Goal: Find specific page/section: Find specific page/section

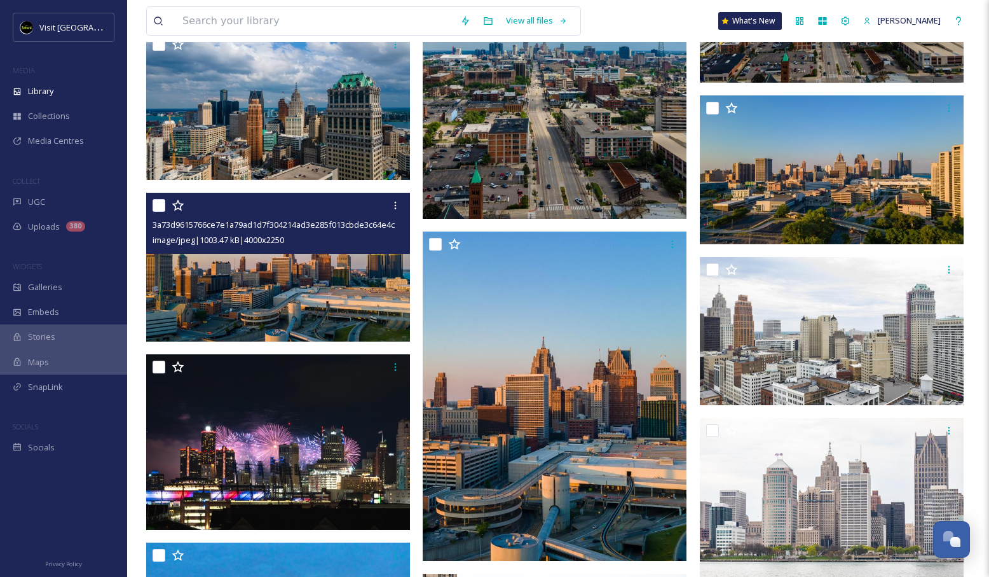
scroll to position [3982, 0]
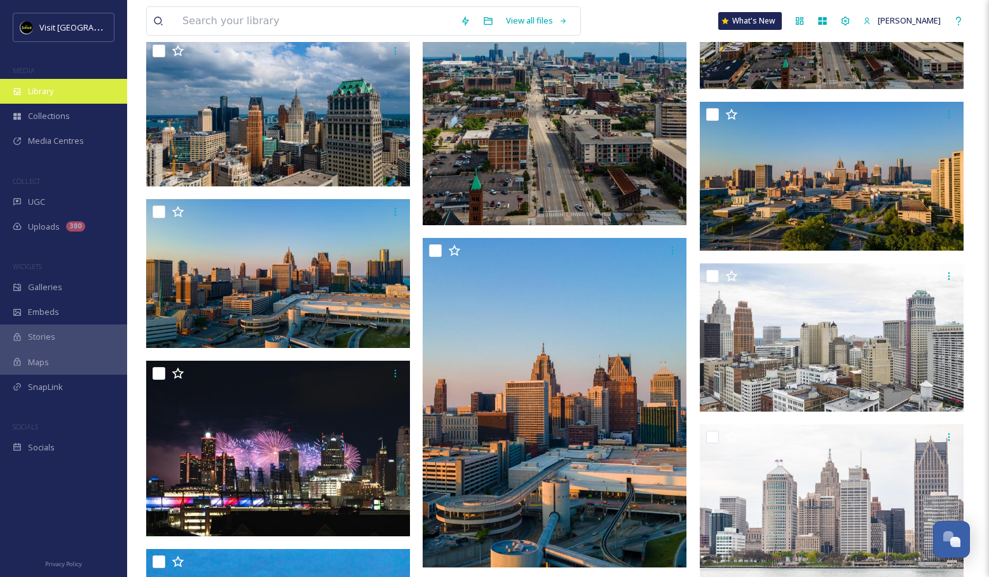
click at [79, 96] on div "Library" at bounding box center [63, 91] width 127 height 25
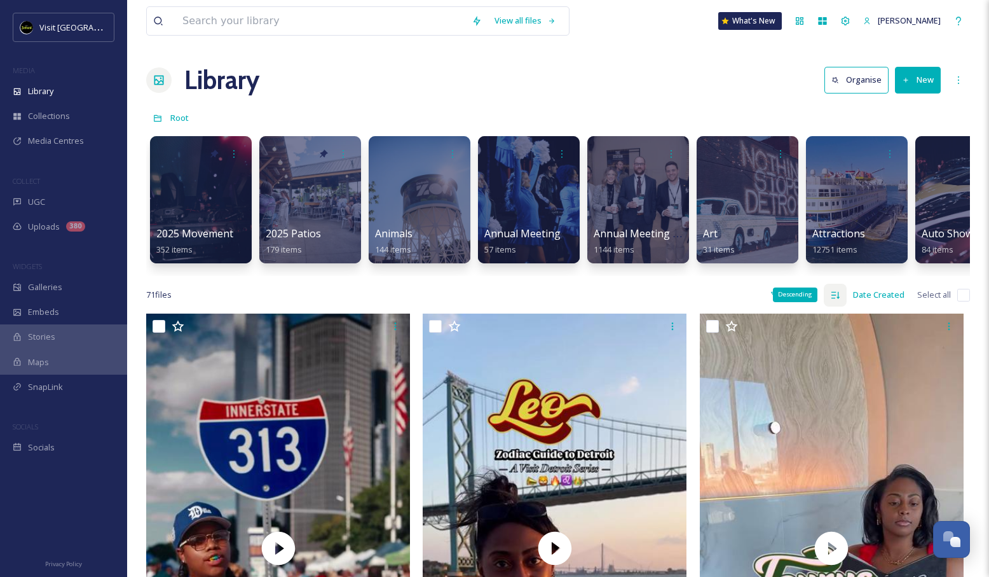
click at [833, 296] on icon at bounding box center [835, 295] width 10 height 10
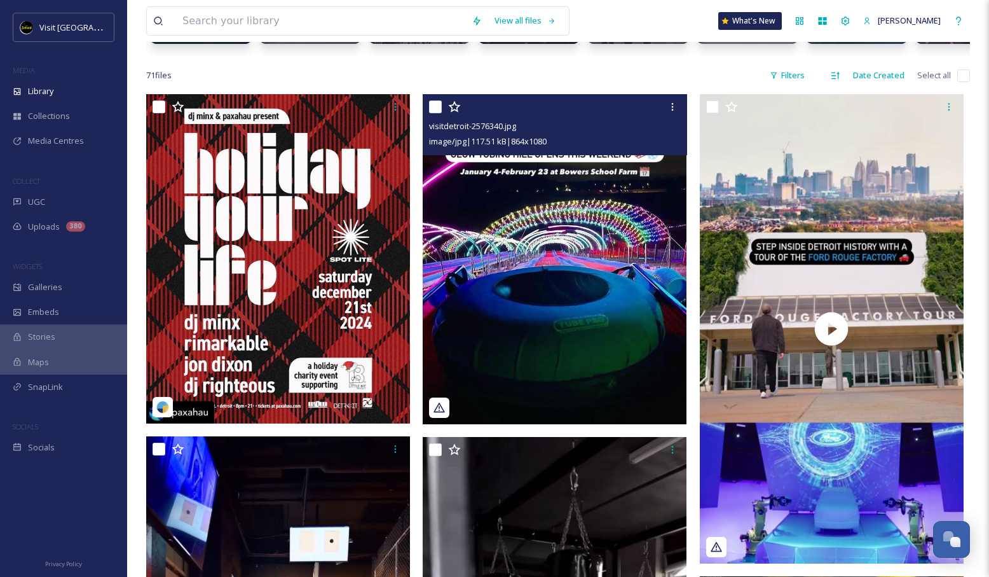
scroll to position [212, 0]
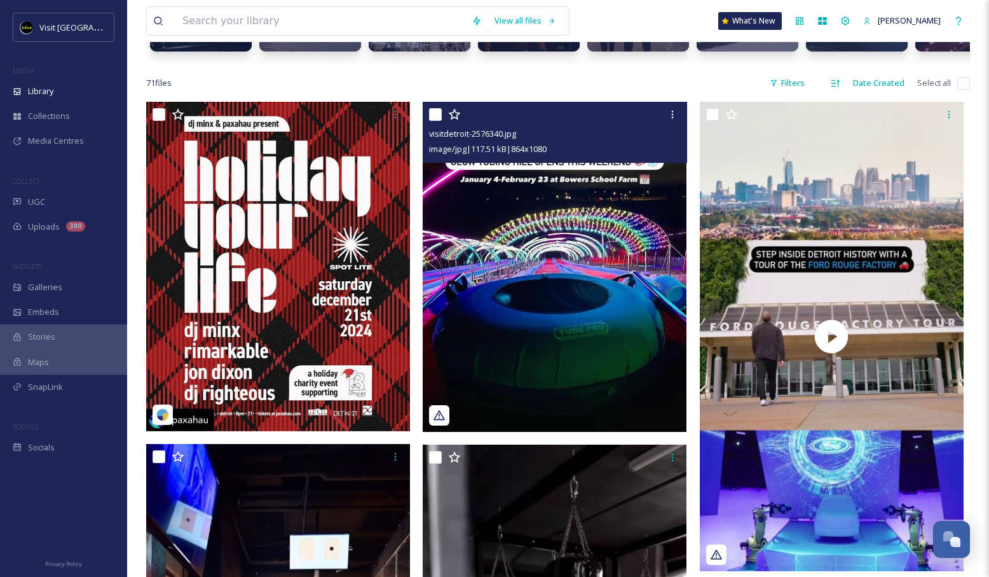
click at [626, 235] on img at bounding box center [555, 267] width 264 height 330
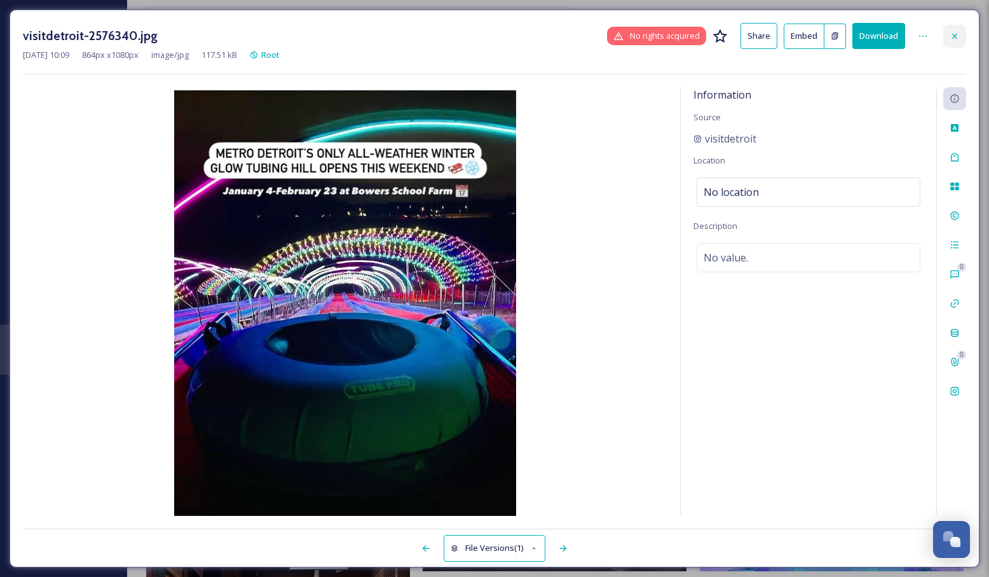
click at [959, 37] on icon at bounding box center [955, 36] width 10 height 10
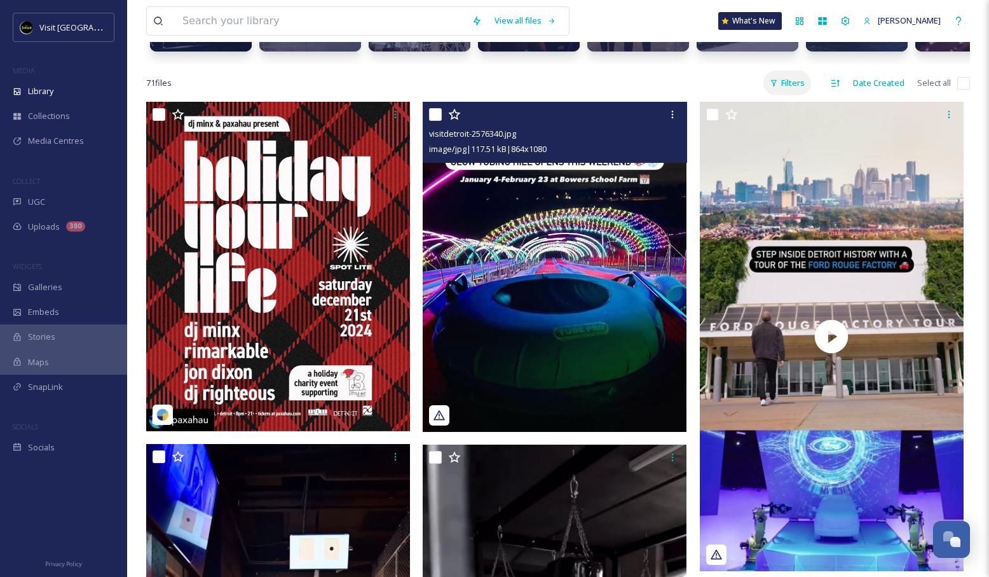
click at [794, 92] on div "Filters" at bounding box center [788, 83] width 48 height 25
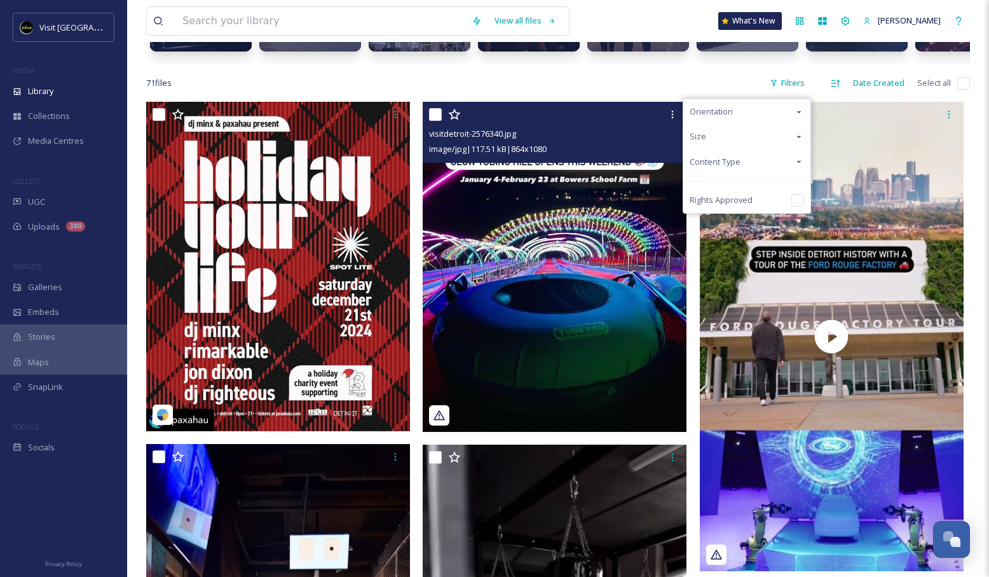
click at [798, 159] on icon at bounding box center [799, 161] width 10 height 10
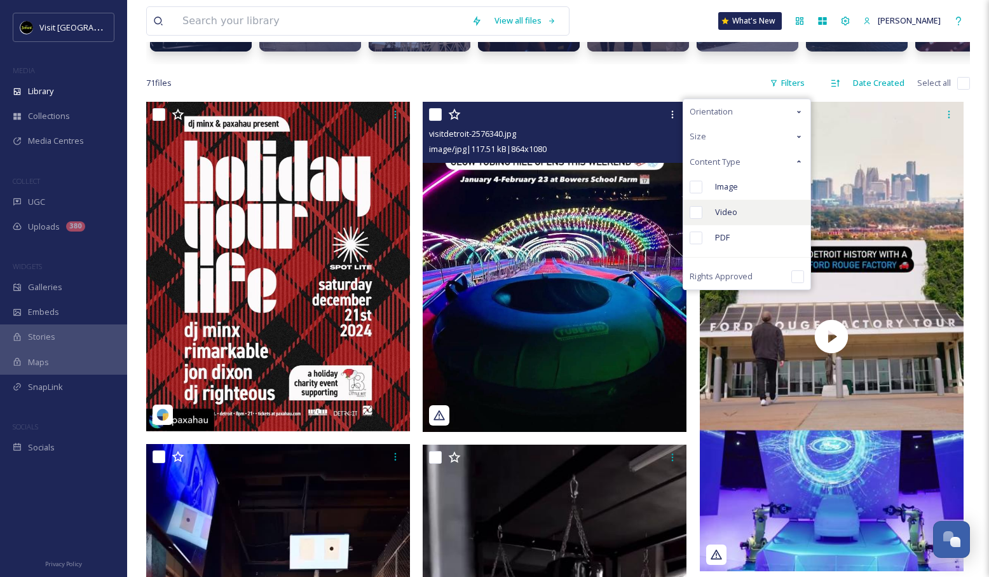
click at [733, 214] on span "Video" at bounding box center [726, 212] width 22 height 12
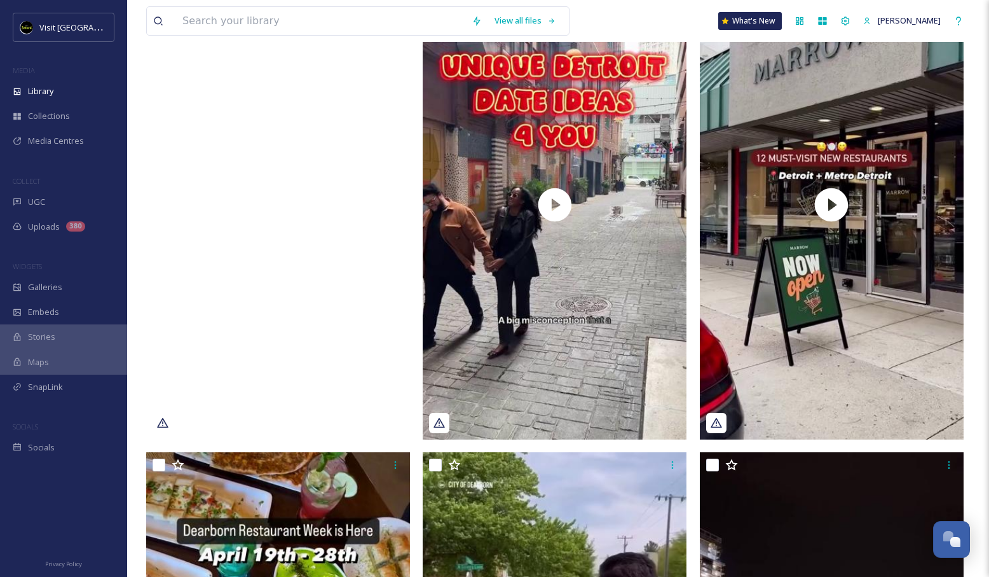
scroll to position [1950, 0]
